Goal: Information Seeking & Learning: Learn about a topic

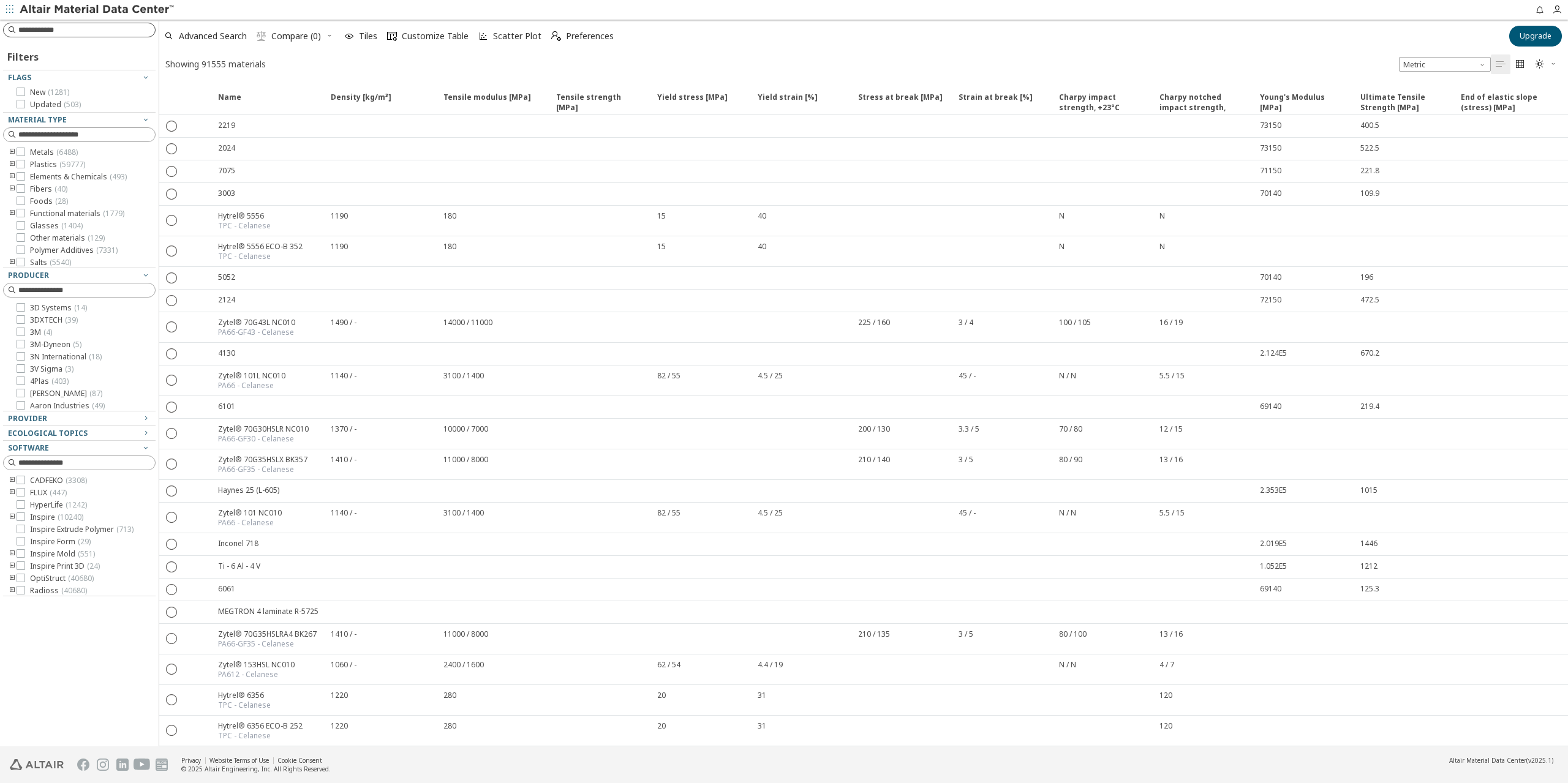
click at [57, 26] on input at bounding box center [87, 29] width 137 height 12
type input "*"
type input "***"
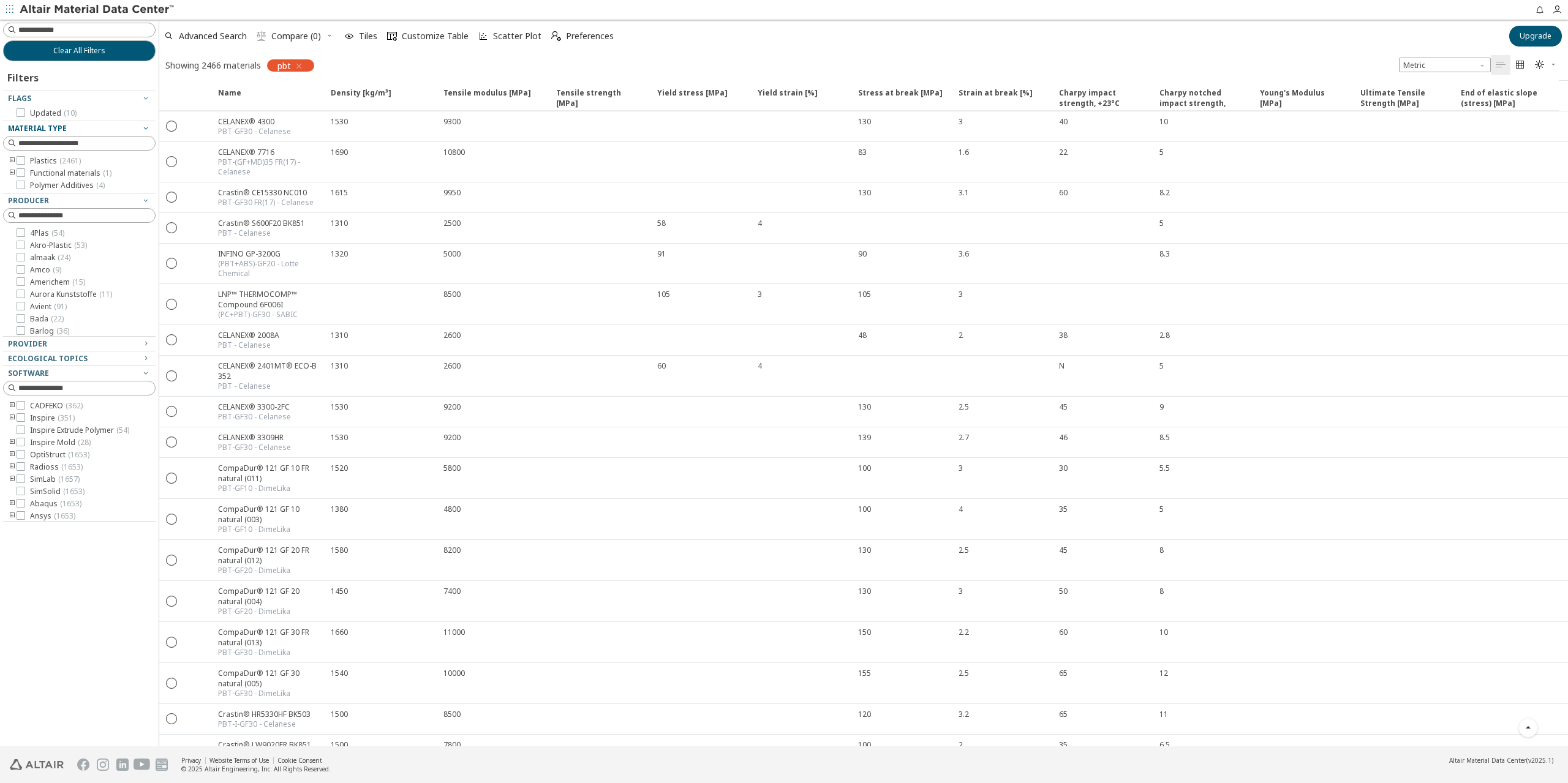
scroll to position [3974, 0]
click at [69, 37] on div at bounding box center [79, 30] width 153 height 15
click at [69, 36] on input at bounding box center [87, 29] width 137 height 12
type input "**"
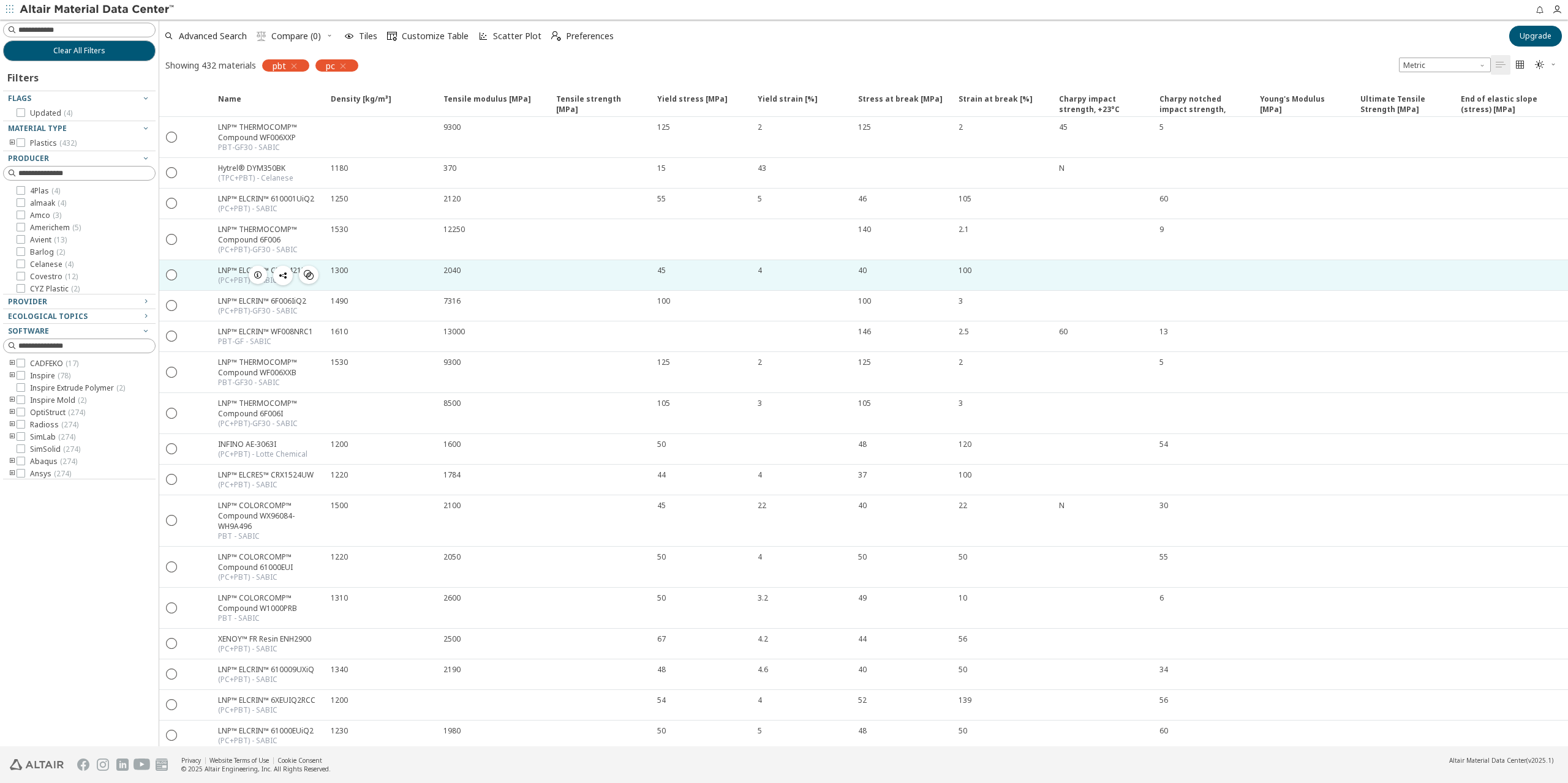
click at [307, 270] on icon "" at bounding box center [309, 275] width 10 height 10
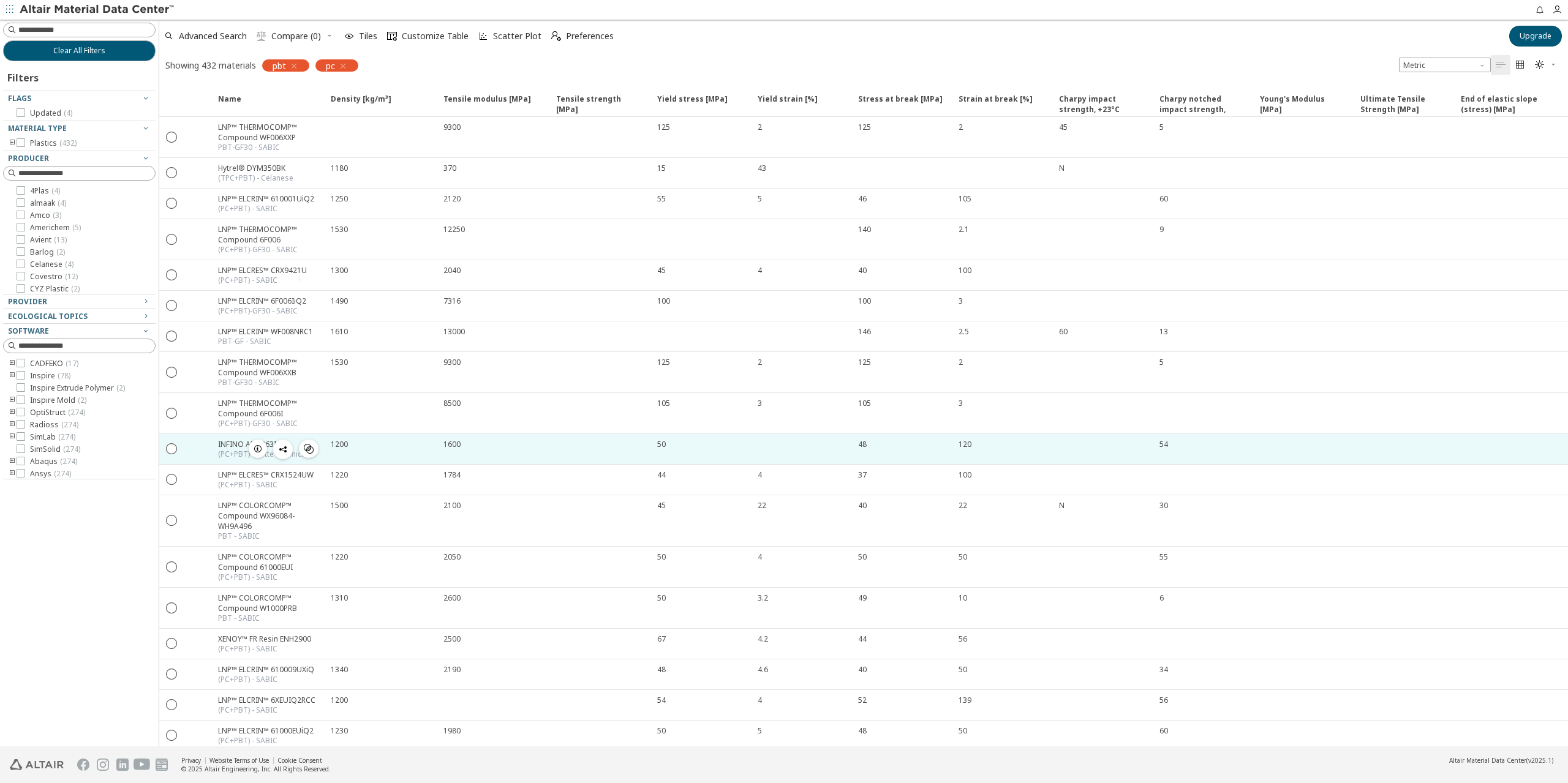
click at [388, 439] on div "1200" at bounding box center [383, 444] width 105 height 11
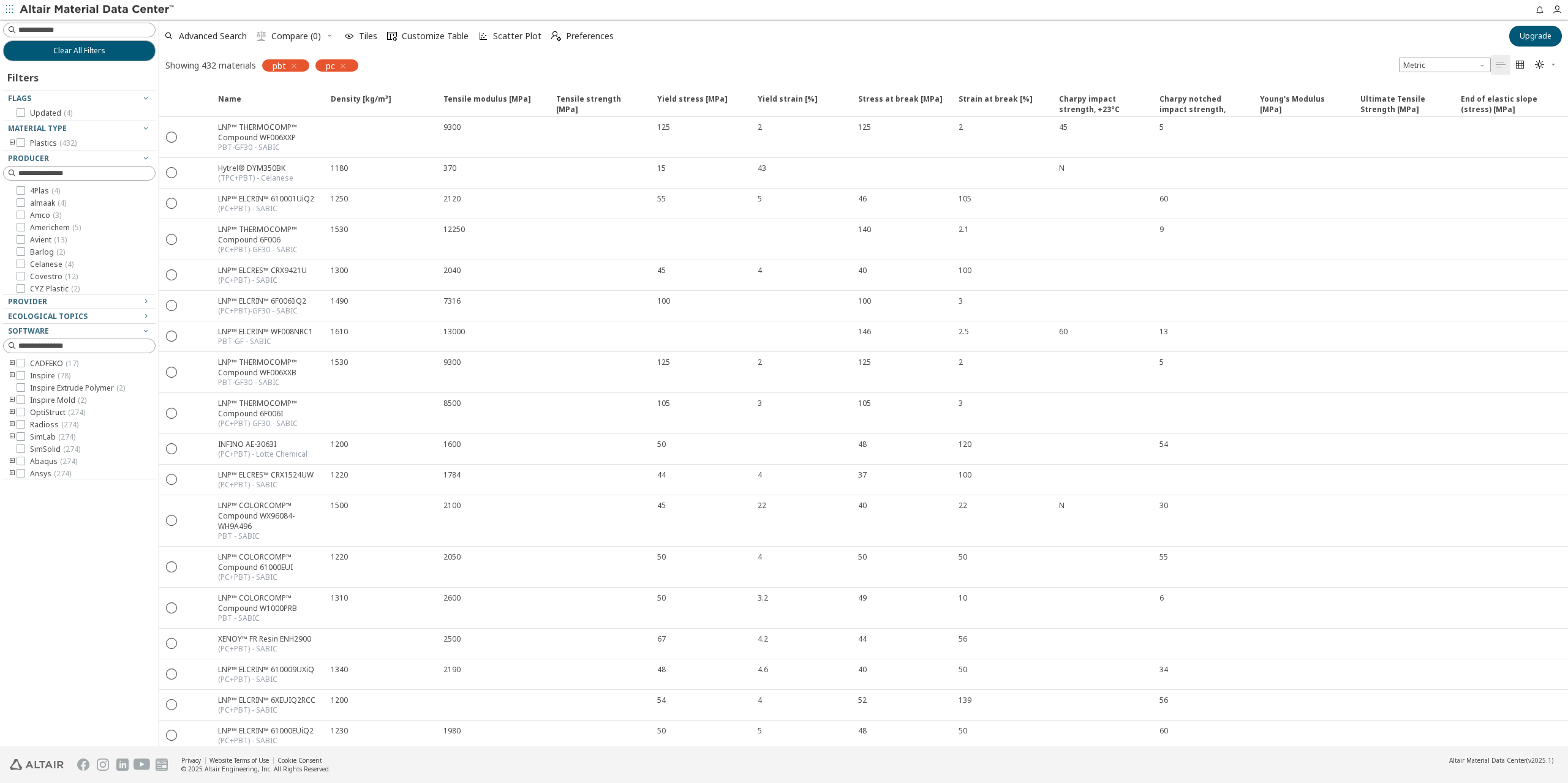
drag, startPoint x: 1297, startPoint y: 102, endPoint x: 1294, endPoint y: 71, distance: 31.1
drag, startPoint x: 1162, startPoint y: 72, endPoint x: 1080, endPoint y: 68, distance: 82.1
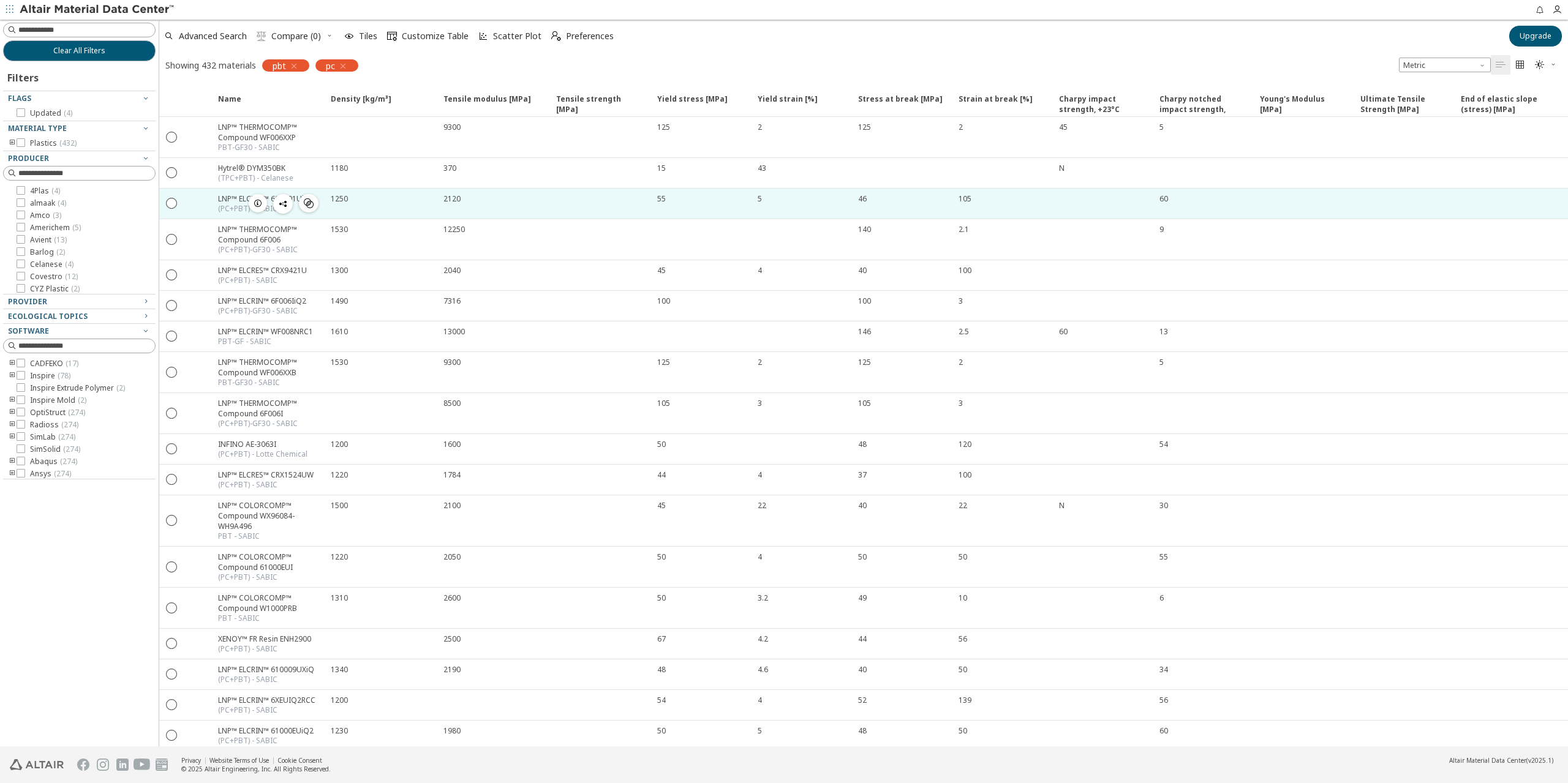
click at [252, 200] on span "button" at bounding box center [258, 203] width 15 height 19
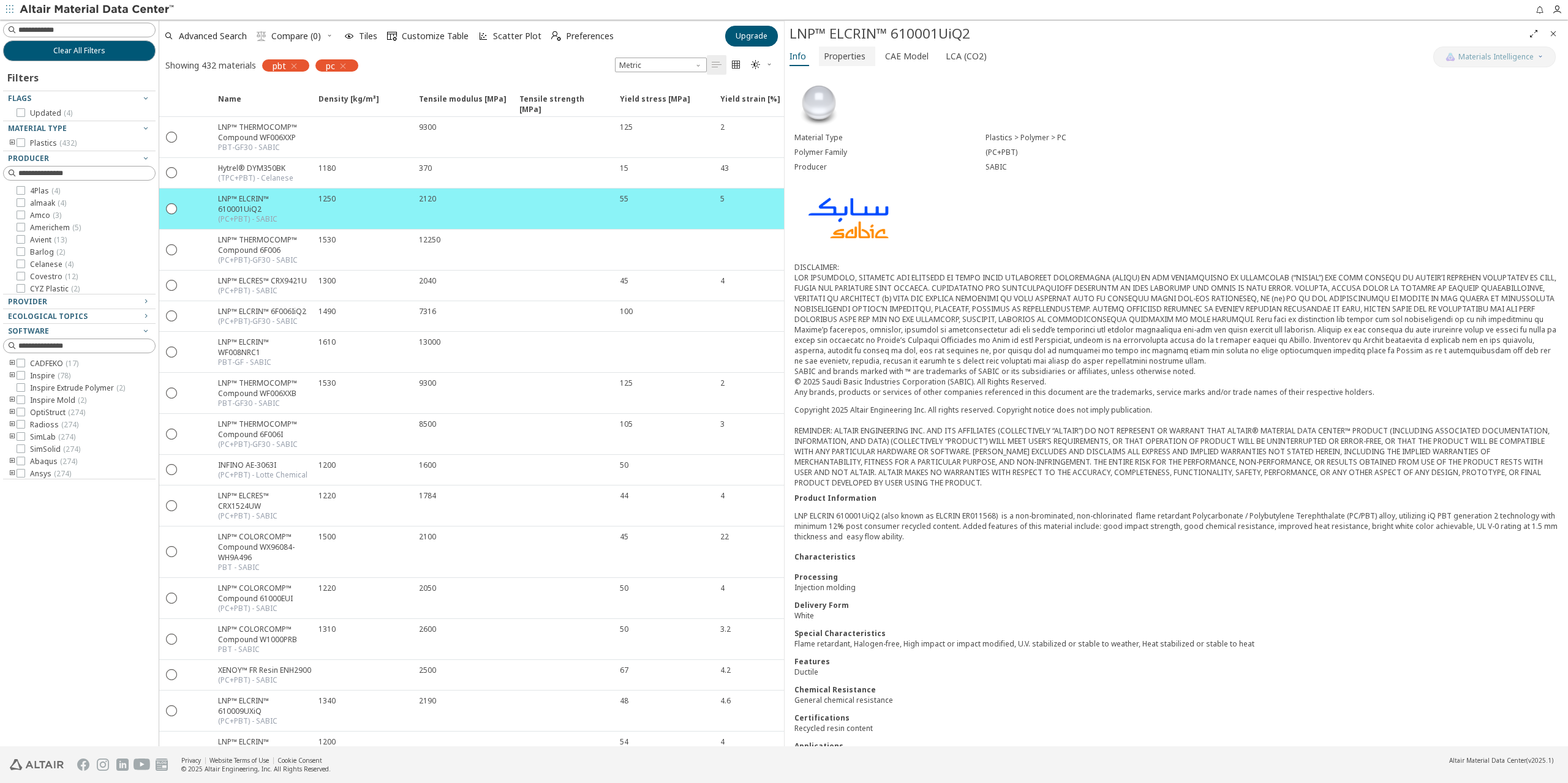
click at [838, 61] on span "Properties" at bounding box center [845, 56] width 42 height 19
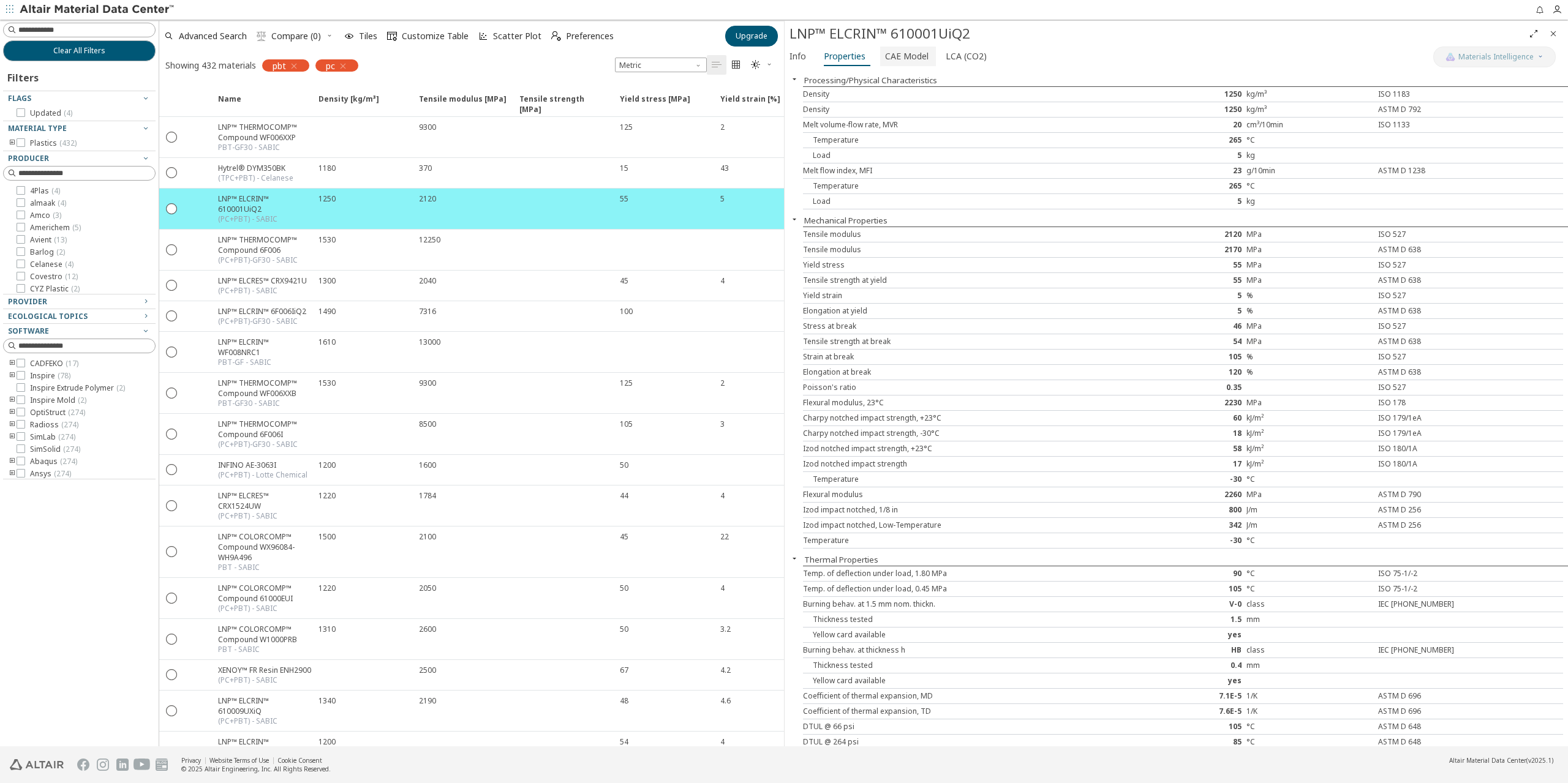
click at [898, 60] on span "CAE Model" at bounding box center [906, 56] width 44 height 19
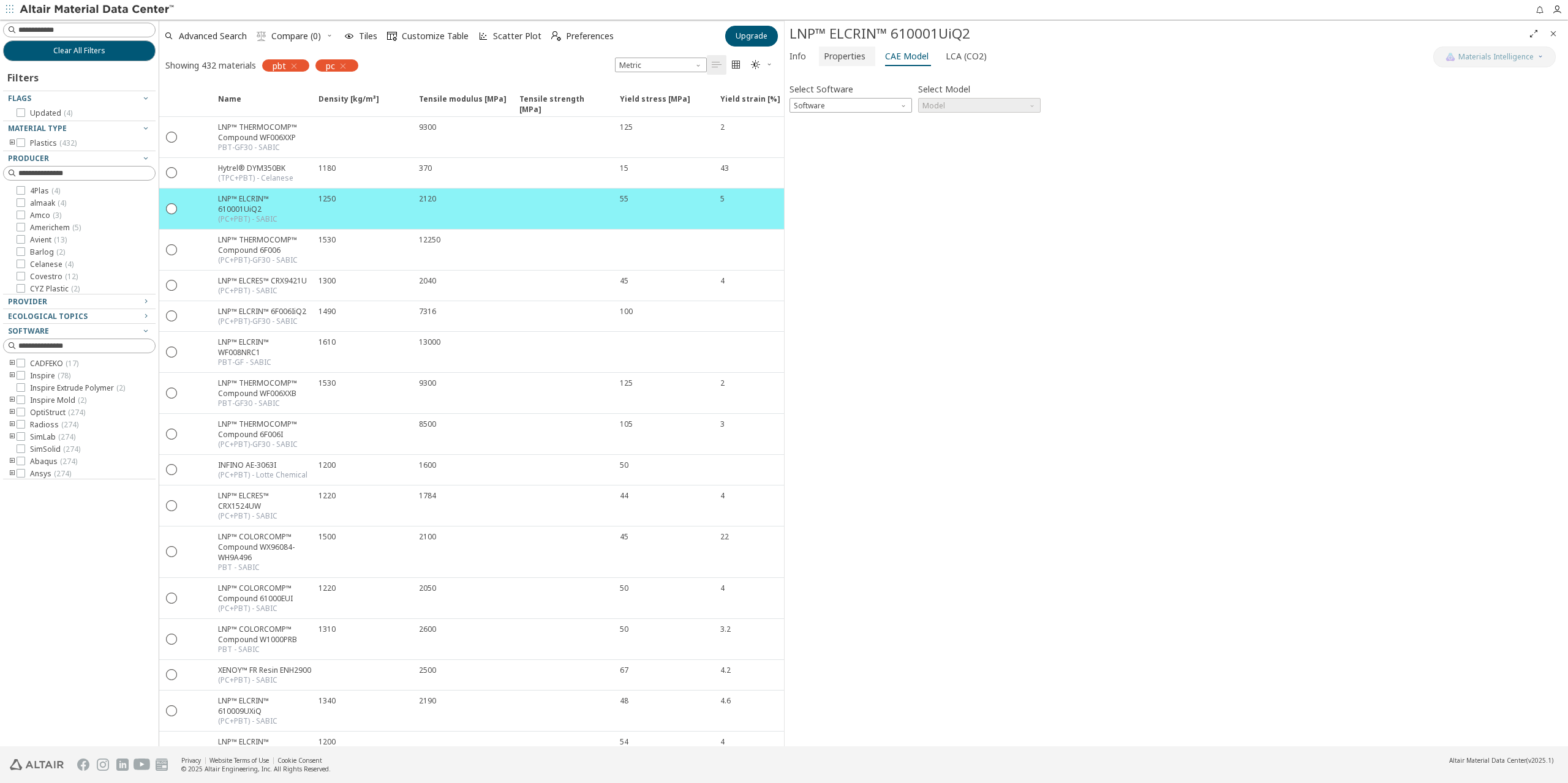
click at [858, 60] on span "Properties" at bounding box center [845, 56] width 42 height 19
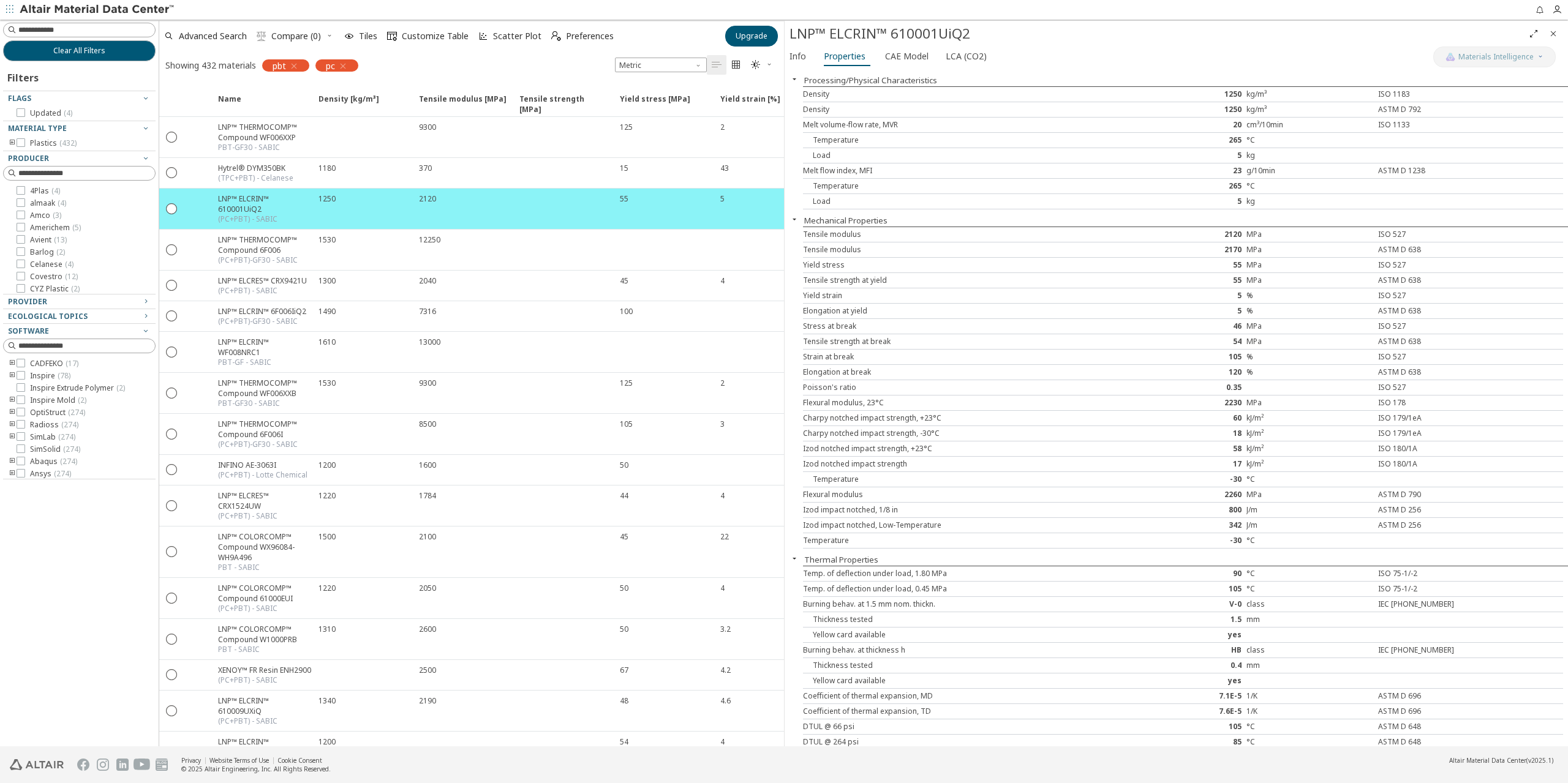
click at [915, 167] on div "Melt flow index, MFI" at bounding box center [962, 171] width 316 height 10
drag, startPoint x: 830, startPoint y: 384, endPoint x: 874, endPoint y: 392, distance: 44.7
click at [871, 392] on div "Tensile modulus 2120 MPa ISO 527 Tensile modulus 2170 MPa ASTM D 638 Yield stre…" at bounding box center [1186, 388] width 765 height 322
click at [874, 396] on div "Flexural modulus, 23°C 2230 MPa ISO 178" at bounding box center [1184, 403] width 760 height 15
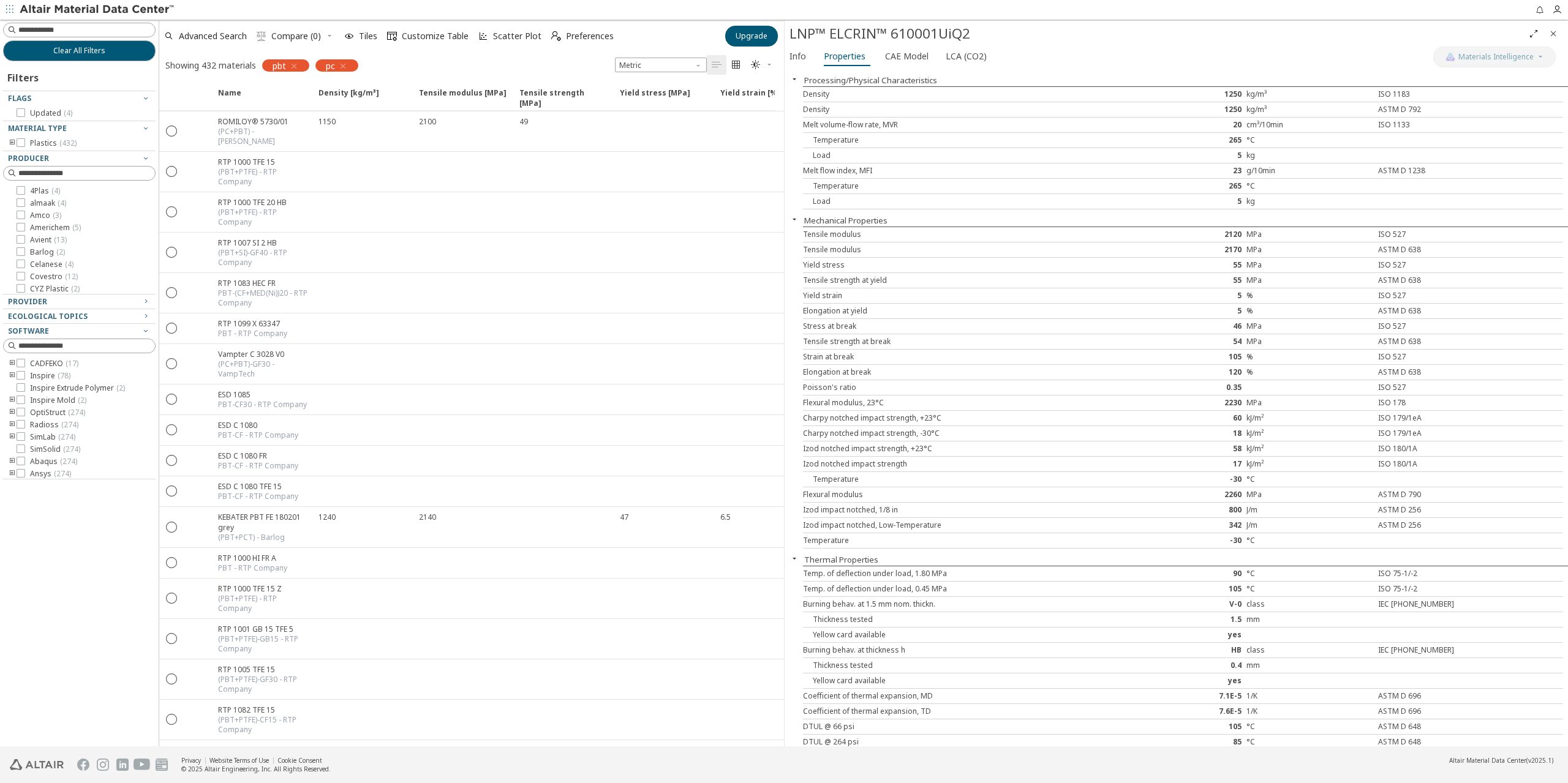
scroll to position [4186, 0]
drag, startPoint x: 549, startPoint y: 517, endPoint x: 417, endPoint y: 243, distance: 304.1
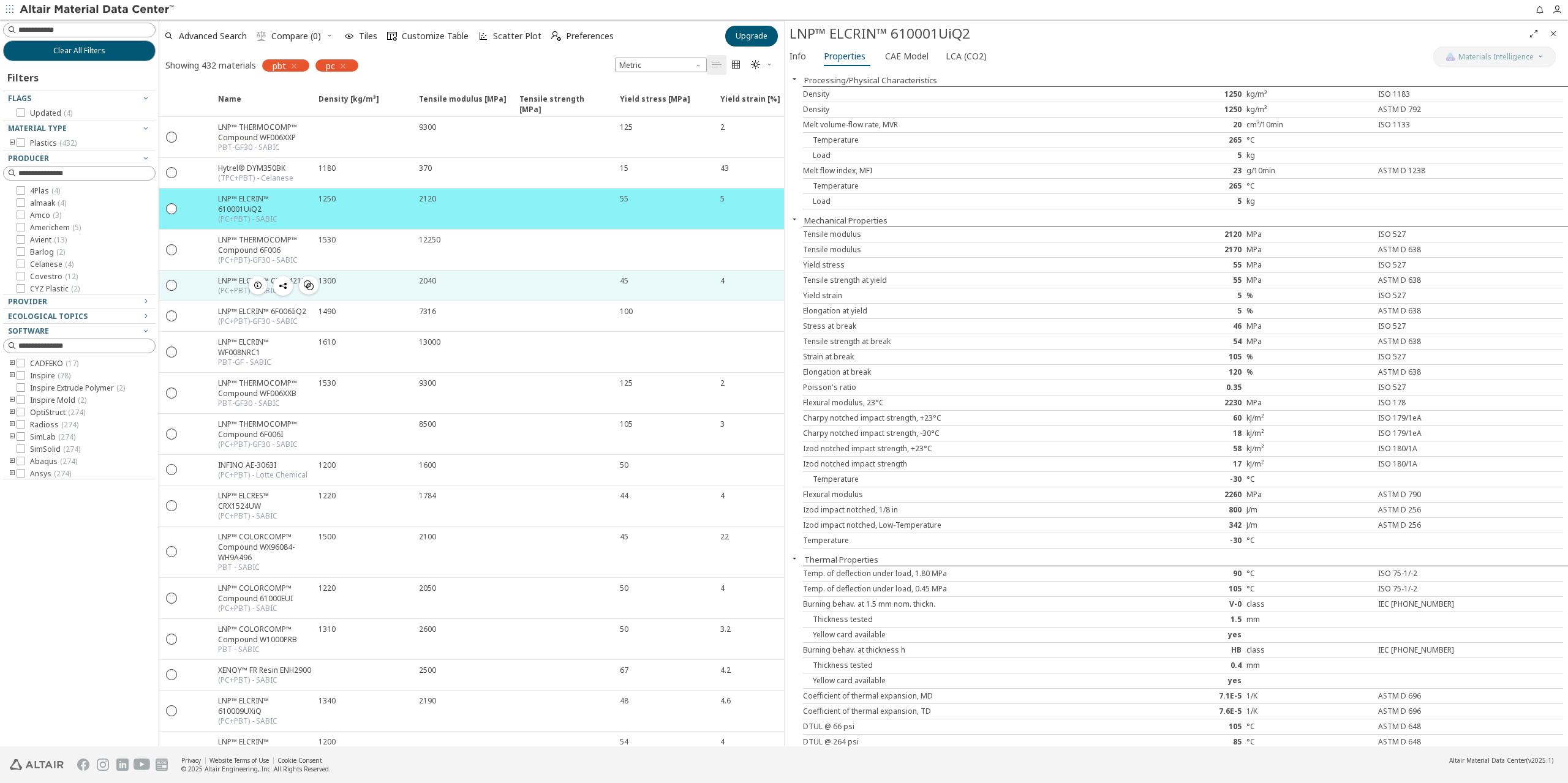
click at [386, 279] on div "1300" at bounding box center [365, 281] width 93 height 11
click at [261, 281] on icon "button" at bounding box center [258, 286] width 10 height 10
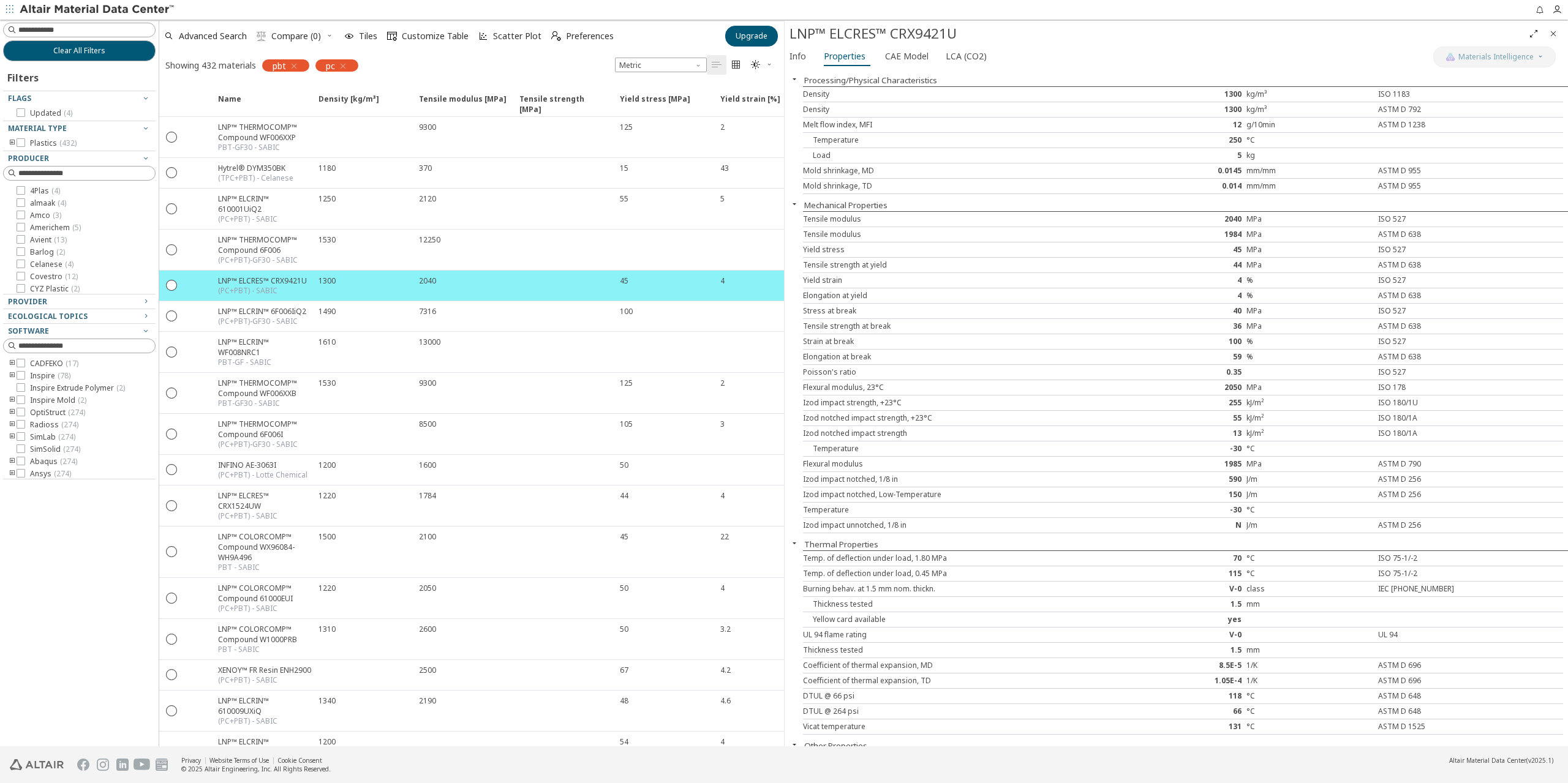
drag, startPoint x: 109, startPoint y: 691, endPoint x: 56, endPoint y: 663, distance: 59.9
click at [109, 691] on div "Clear All Filters Filters Flags Updated ( 4 ) Material Type Plastics ( 432 ) Pr…" at bounding box center [79, 383] width 159 height 727
click at [115, 51] on button "Clear All Filters" at bounding box center [79, 50] width 153 height 21
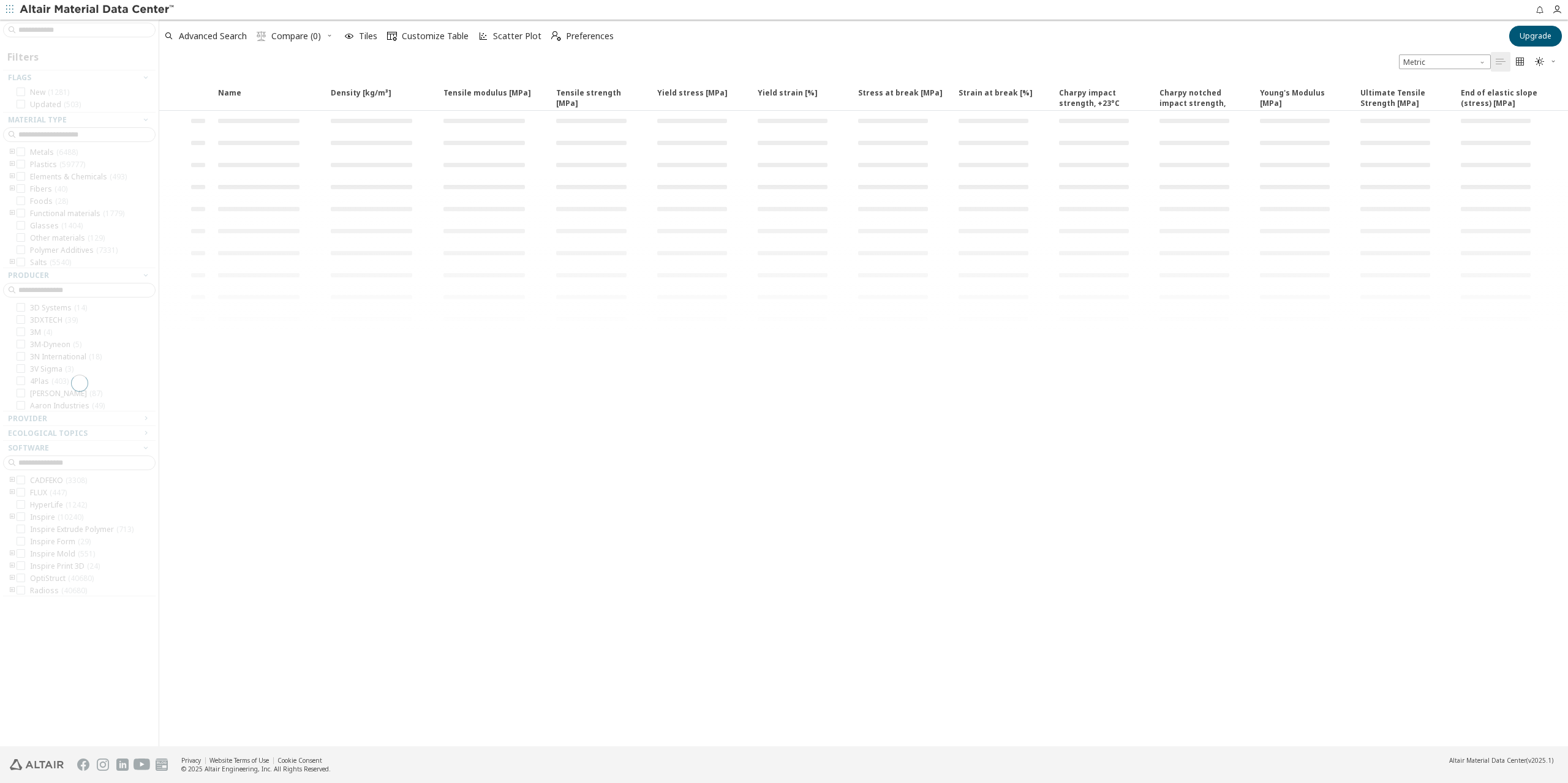
click at [69, 30] on div at bounding box center [79, 383] width 159 height 727
click at [69, 30] on input at bounding box center [87, 29] width 137 height 12
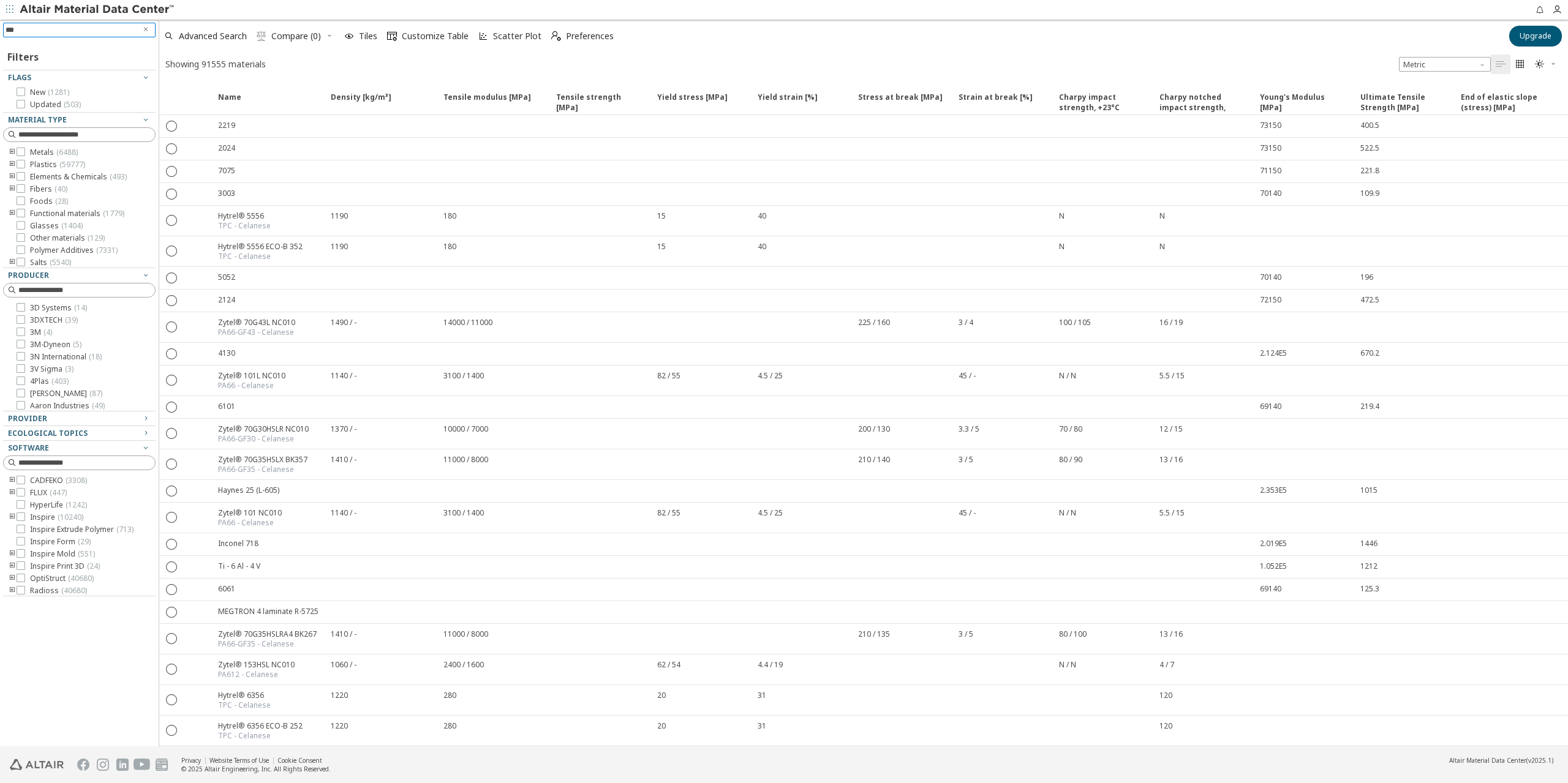
type input "****"
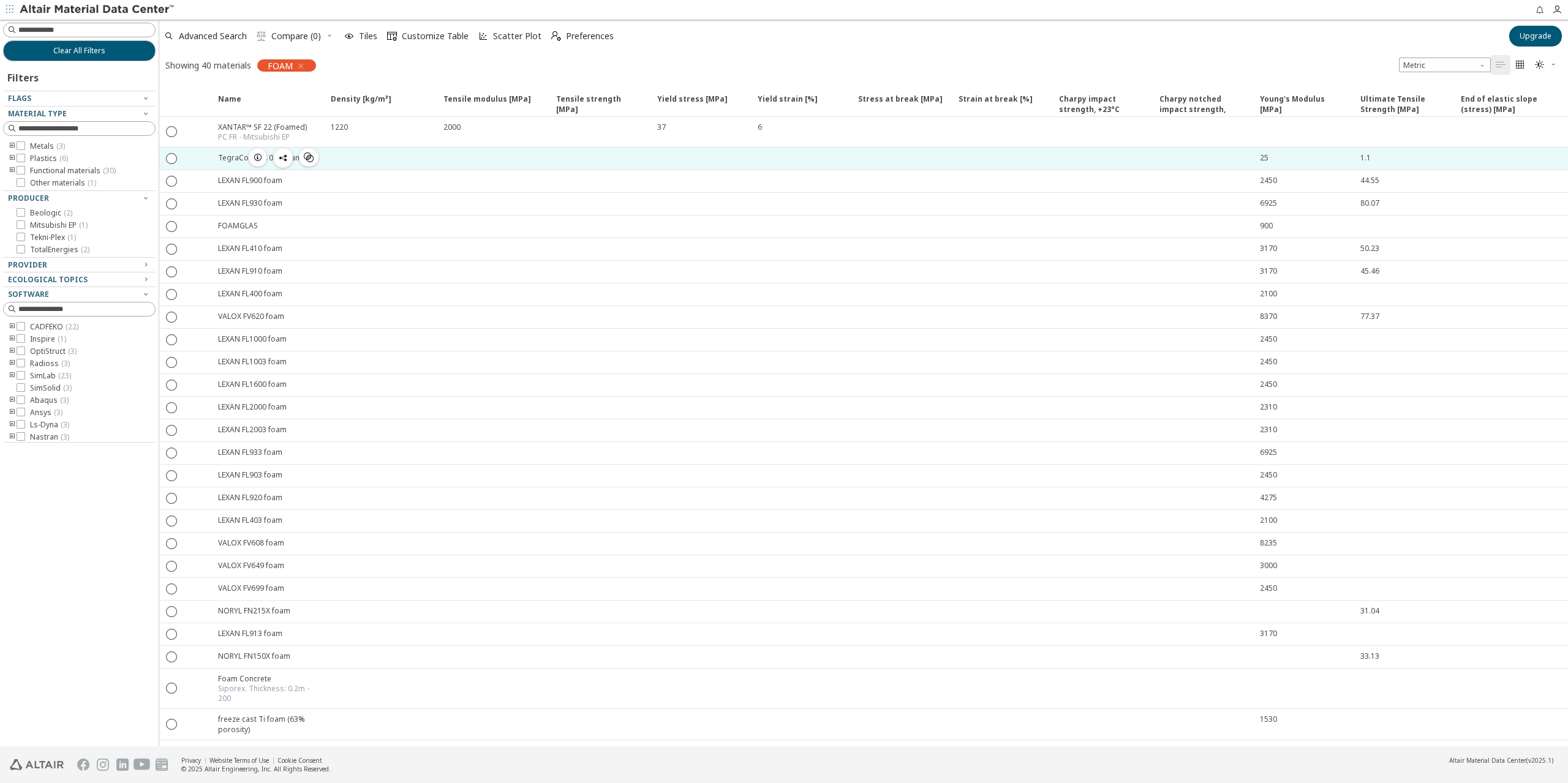
drag, startPoint x: 1259, startPoint y: 158, endPoint x: 1292, endPoint y: 158, distance: 33.0
click at [1292, 158] on div "25" at bounding box center [1303, 158] width 100 height 22
click at [1292, 158] on div "25" at bounding box center [1307, 157] width 93 height 11
drag, startPoint x: 1267, startPoint y: 160, endPoint x: 1246, endPoint y: 162, distance: 21.1
click at [1246, 162] on div "TegraCore R-1050 foam  25 1.1" at bounding box center [869, 158] width 1370 height 22
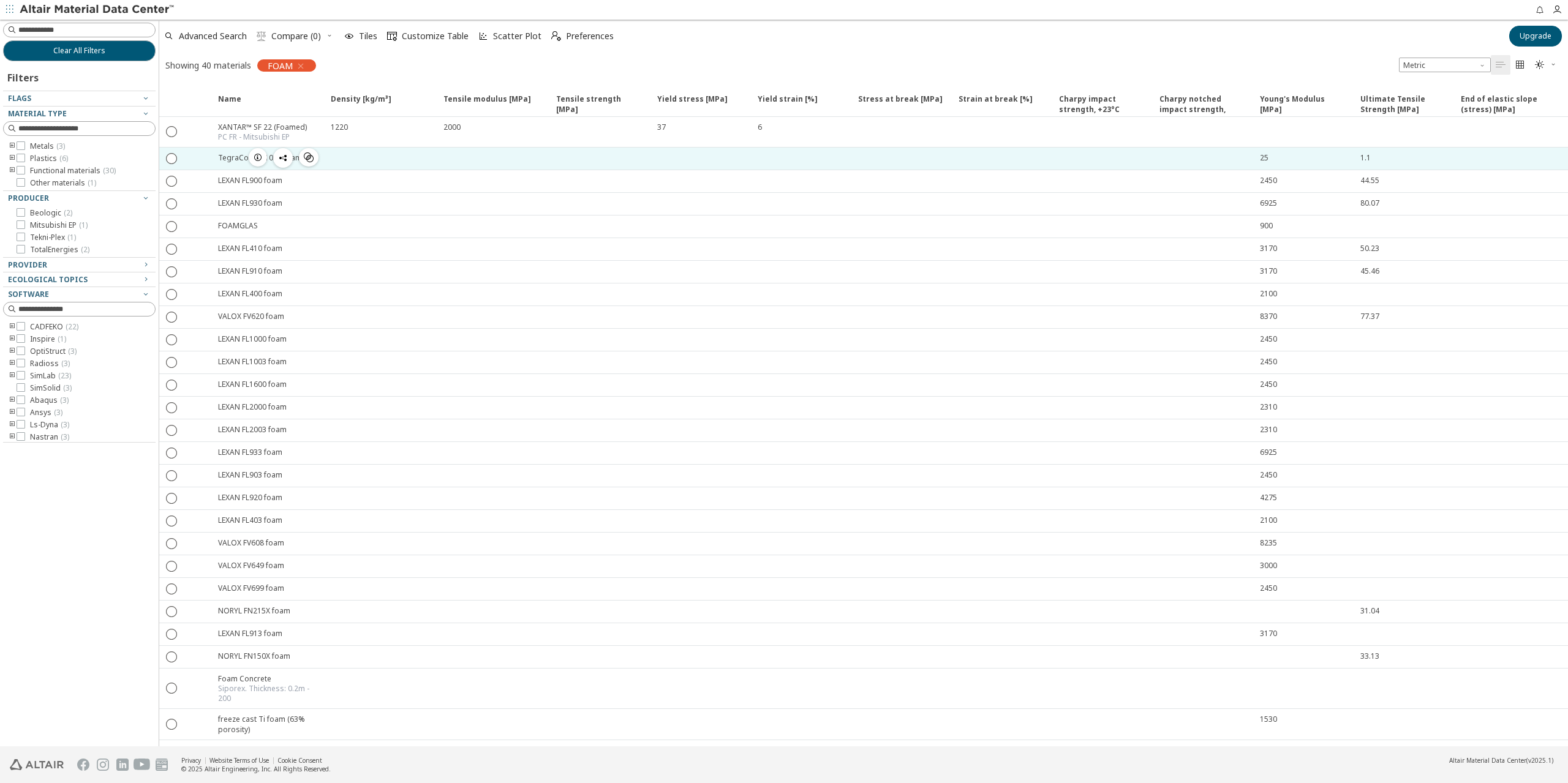
click at [1246, 162] on div at bounding box center [1202, 158] width 100 height 22
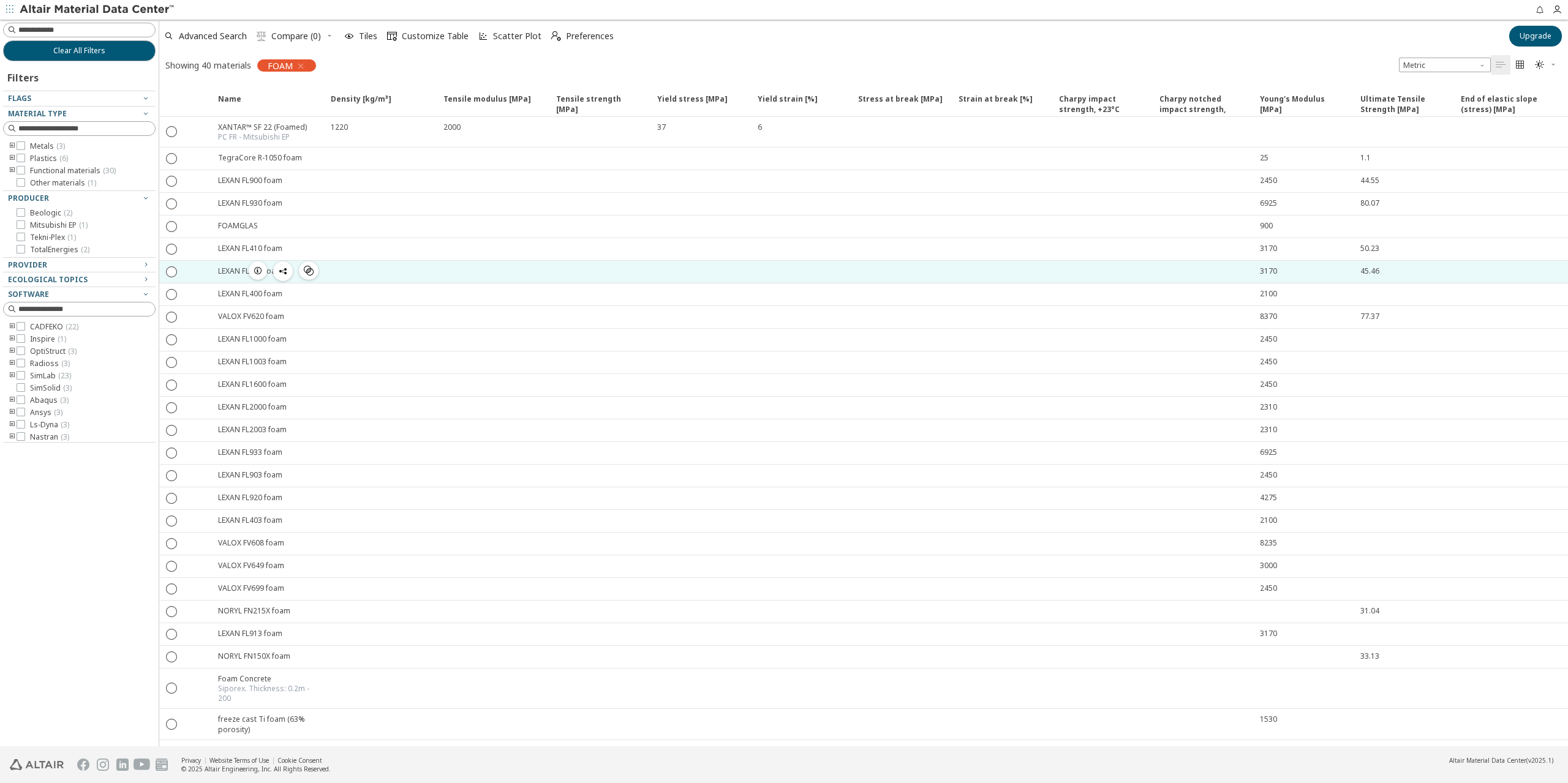
drag, startPoint x: 987, startPoint y: 405, endPoint x: 1034, endPoint y: 263, distance: 149.6
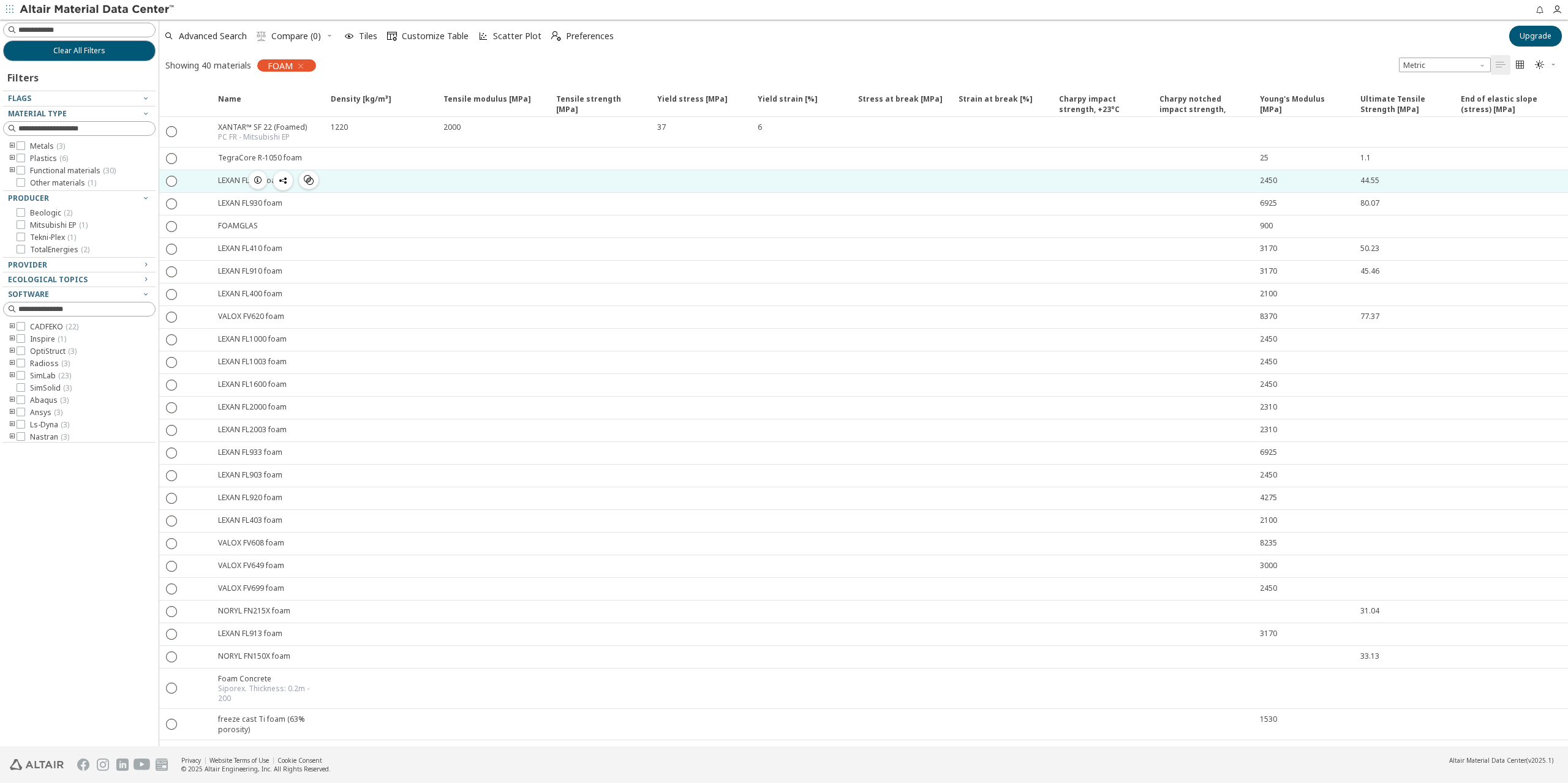
click at [257, 172] on span "button" at bounding box center [258, 180] width 15 height 19
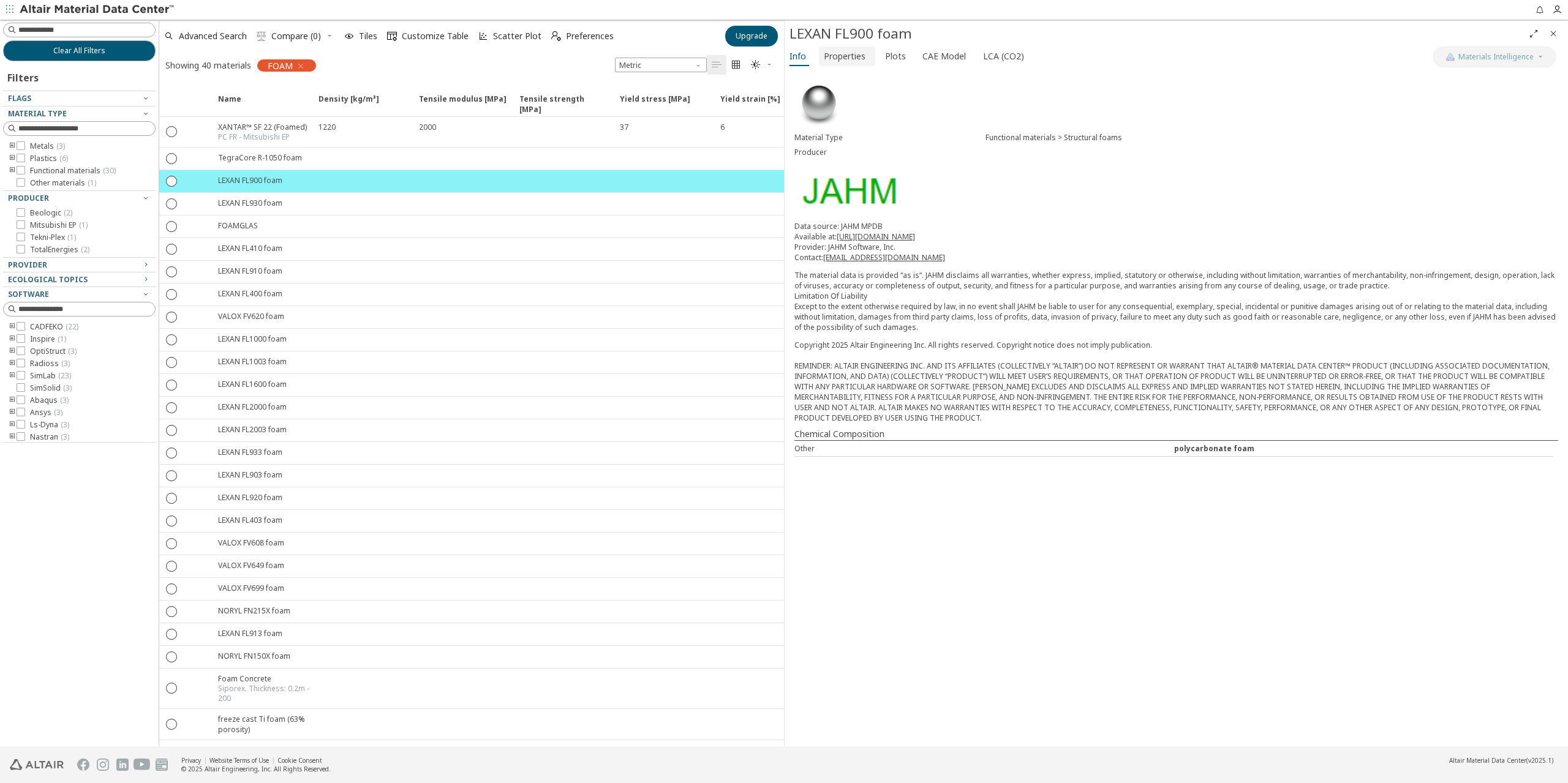
click at [837, 57] on span "Properties" at bounding box center [845, 56] width 42 height 19
